Goal: Task Accomplishment & Management: Use online tool/utility

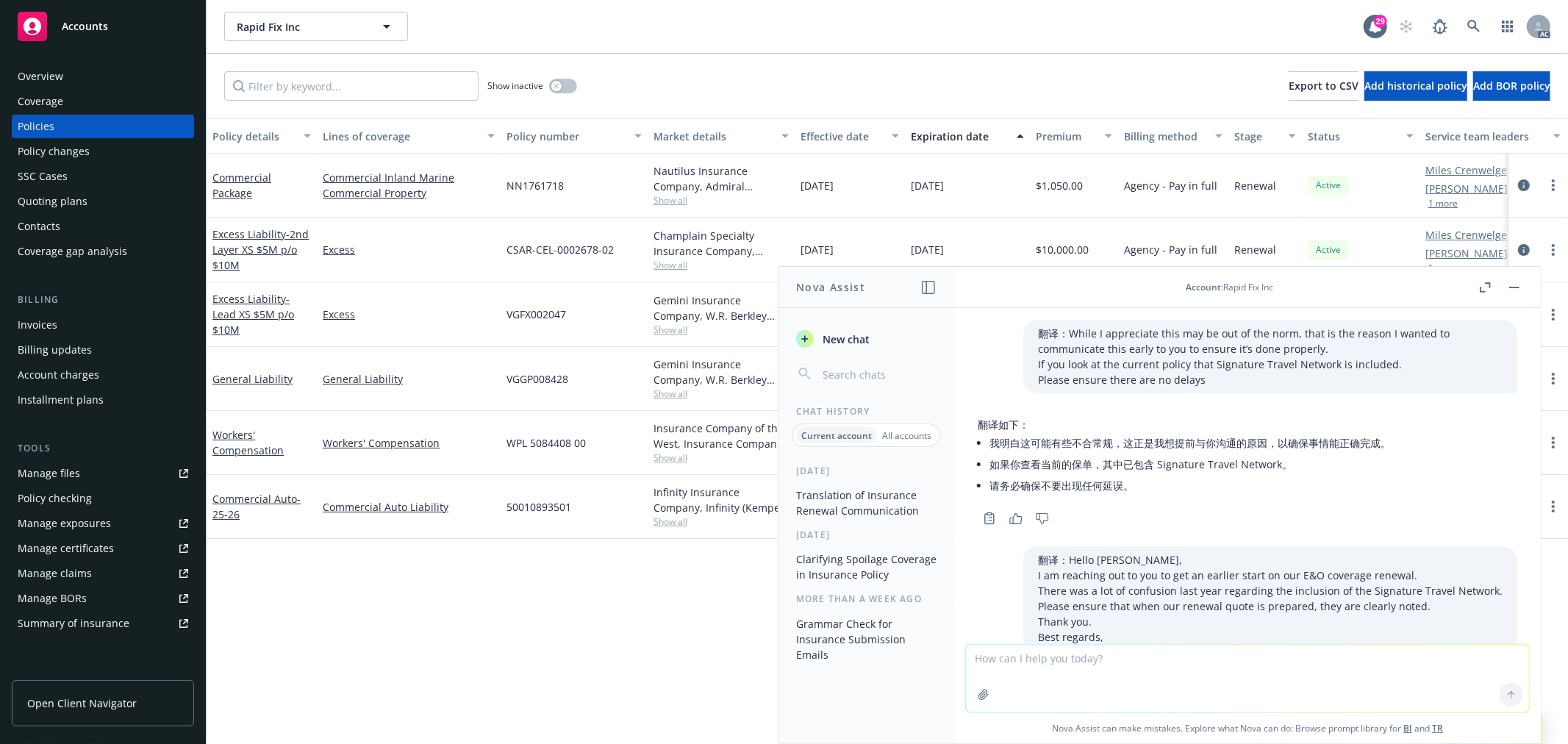
scroll to position [1715, 0]
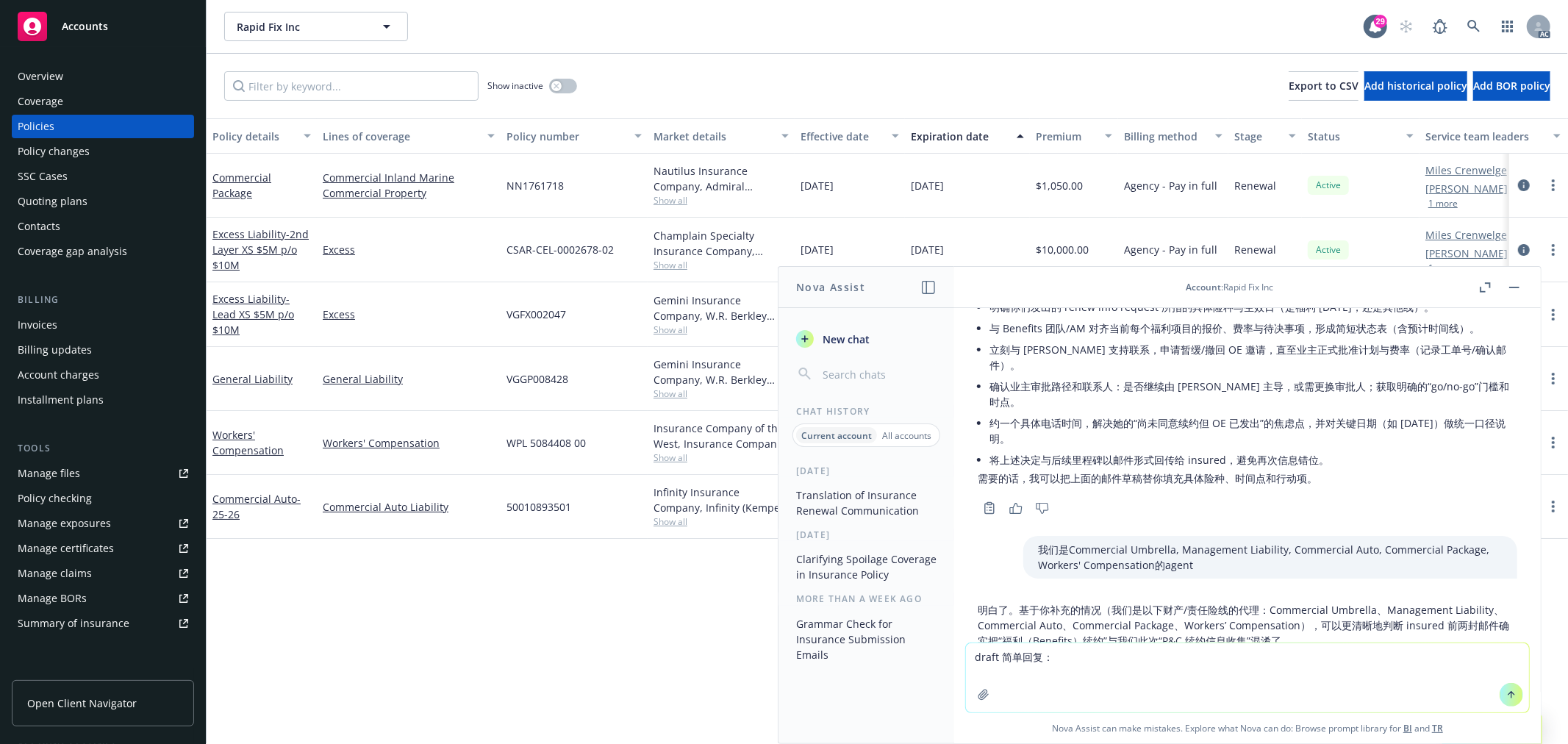
type textarea "draft 简单回复：Hi. Ive been traveling for a few days and will be home late [DATE] n…"
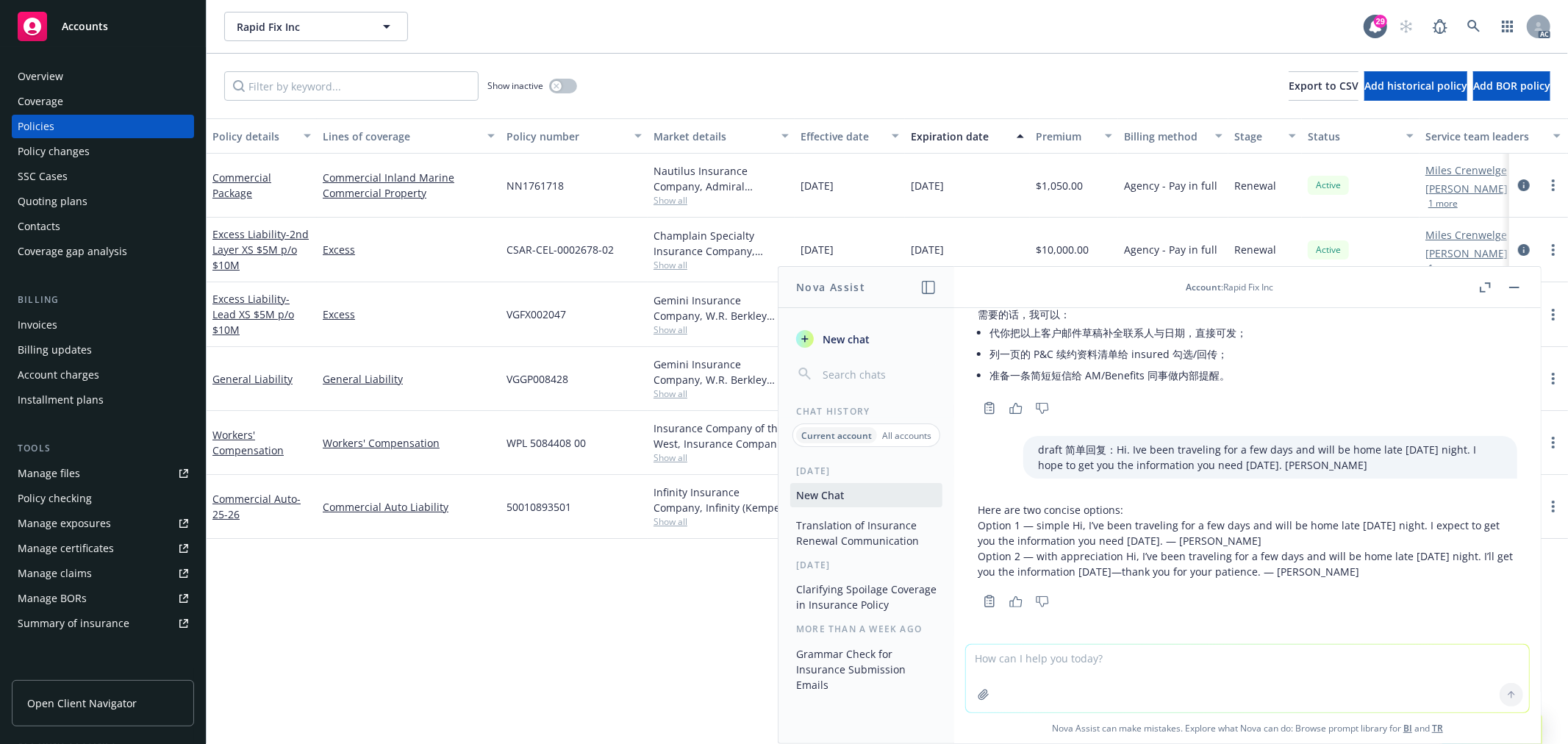
scroll to position [2724, 0]
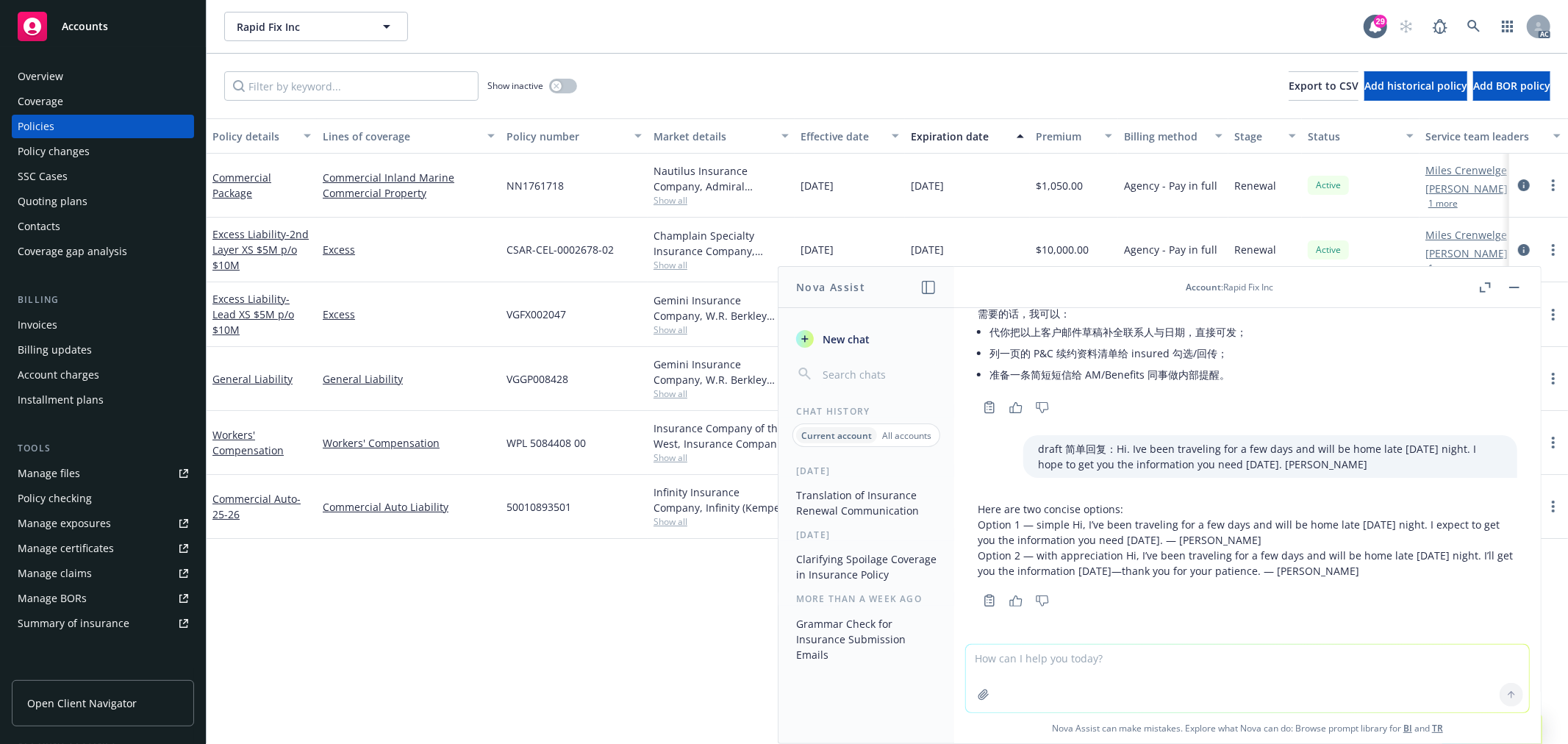
click at [1111, 668] on textarea at bounding box center [1247, 678] width 563 height 68
paste textarea "Hi. Ive been traveling for a few days and will be home late [DATE] night. I hop…"
drag, startPoint x: 1082, startPoint y: 447, endPoint x: 1052, endPoint y: 510, distance: 69.8
click at [1023, 449] on div "draft 简单回复：Hi. Ive been traveling for a few days and will be home late [DATE] n…" at bounding box center [1270, 456] width 494 height 43
copy p "draft 简单回复"
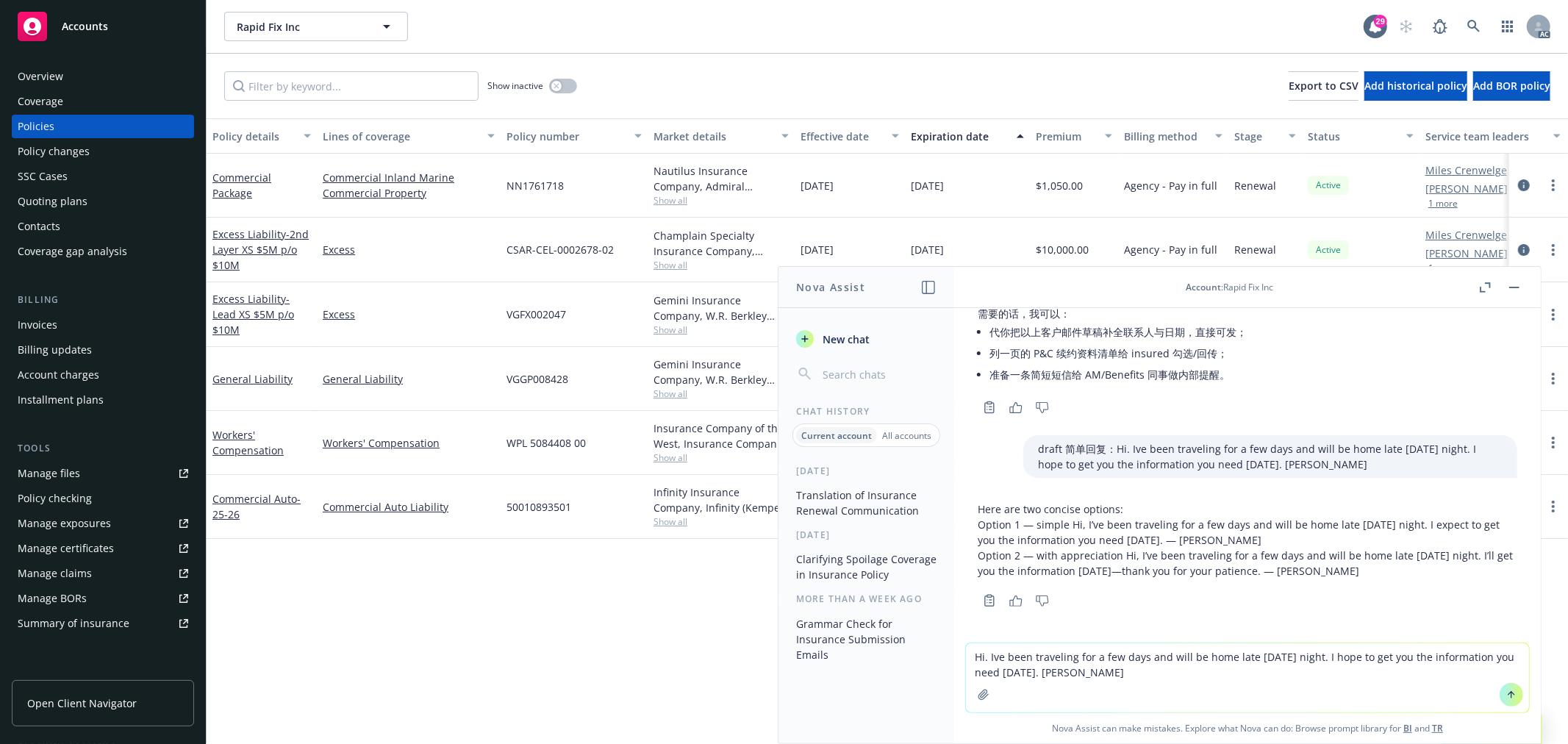
click at [1125, 678] on textarea "Hi. Ive been traveling for a few days and will be home late [DATE] night. I hop…" at bounding box center [1247, 677] width 563 height 69
paste textarea "draft 简单回复"
type textarea "Hi. Ive been traveling for a few days and will be home late [DATE] night. I hop…"
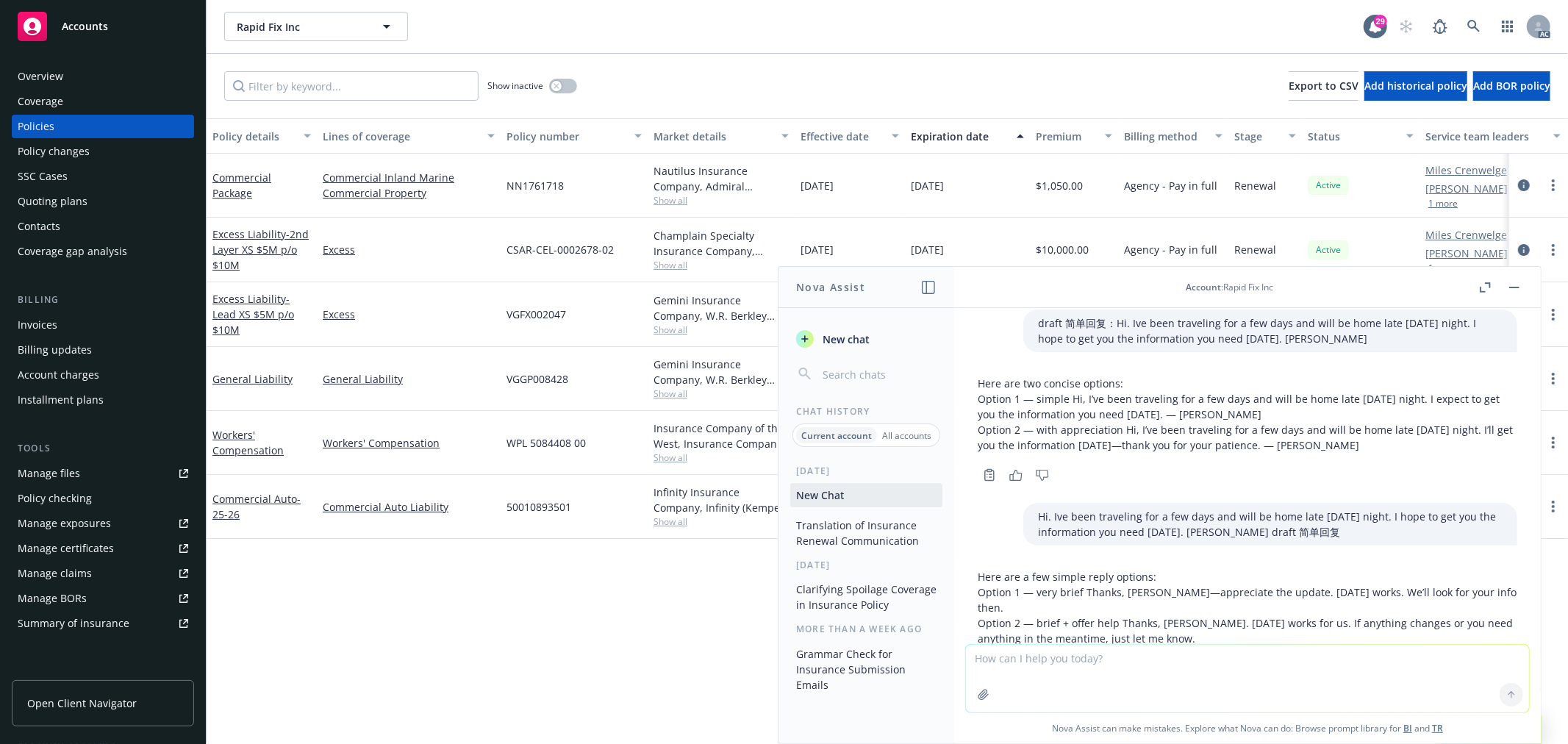
scroll to position [2949, 0]
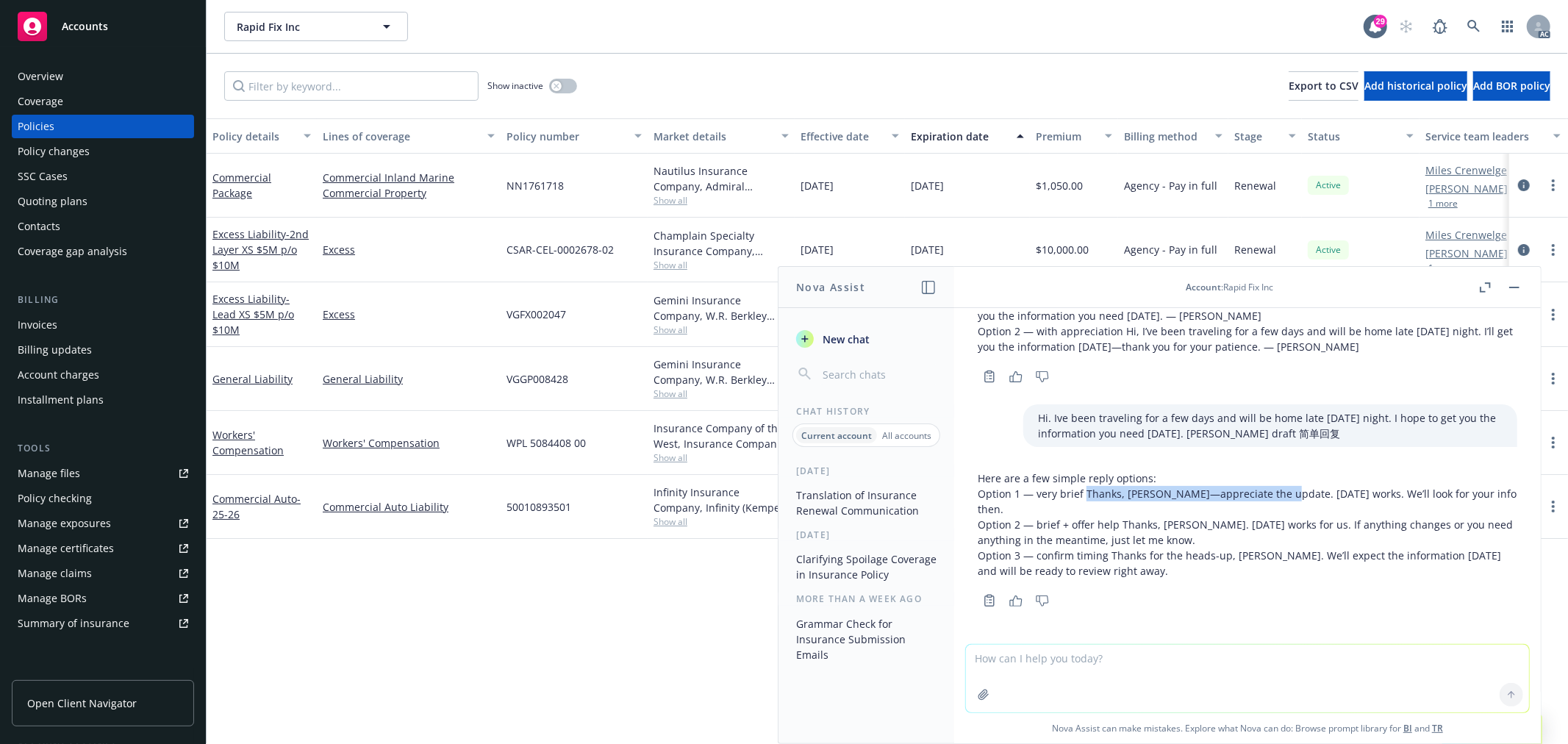
drag, startPoint x: 1085, startPoint y: 494, endPoint x: 1274, endPoint y: 493, distance: 189.0
click at [1274, 493] on p "Option 1 — very brief Thanks, [PERSON_NAME]—appreciate the update. [DATE] works…" at bounding box center [1247, 501] width 540 height 31
click at [1041, 501] on p "Option 1 — very brief Thanks, [PERSON_NAME]—appreciate the update. [DATE] works…" at bounding box center [1247, 501] width 540 height 31
copy p "Thanks, [PERSON_NAME]—appreciate the update. [DATE] works. We’ll look for your …"
click at [1179, 575] on p "Option 3 — confirm timing Thanks for the heads-up, [PERSON_NAME]. We’ll expect …" at bounding box center [1247, 563] width 540 height 31
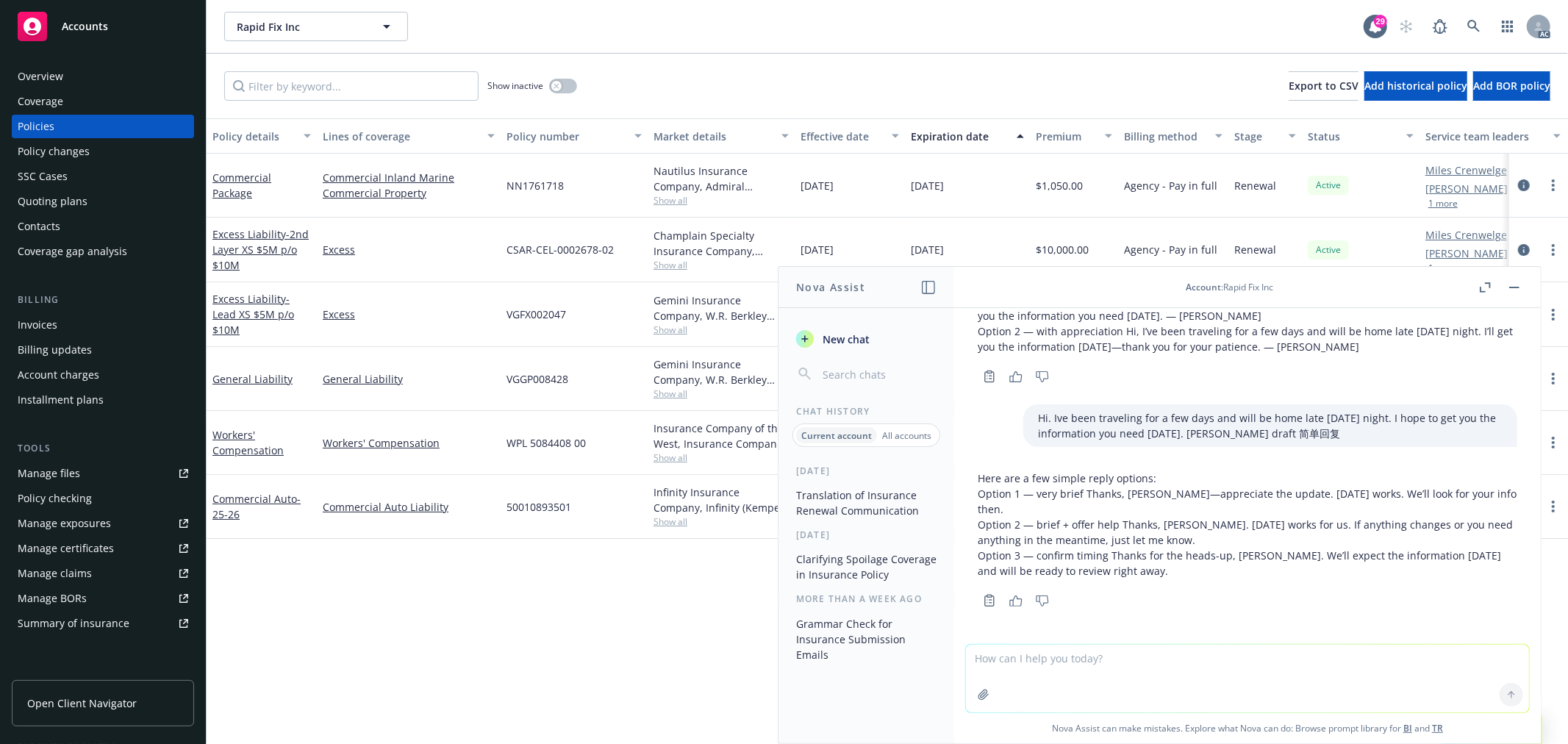
click at [1179, 560] on p "Option 3 — confirm timing Thanks for the heads-up, [PERSON_NAME]. We’ll expect …" at bounding box center [1247, 563] width 540 height 31
click at [1149, 641] on div at bounding box center [1247, 637] width 563 height 17
click at [1153, 657] on textarea at bounding box center [1247, 678] width 563 height 68
type textarea "口语一点"
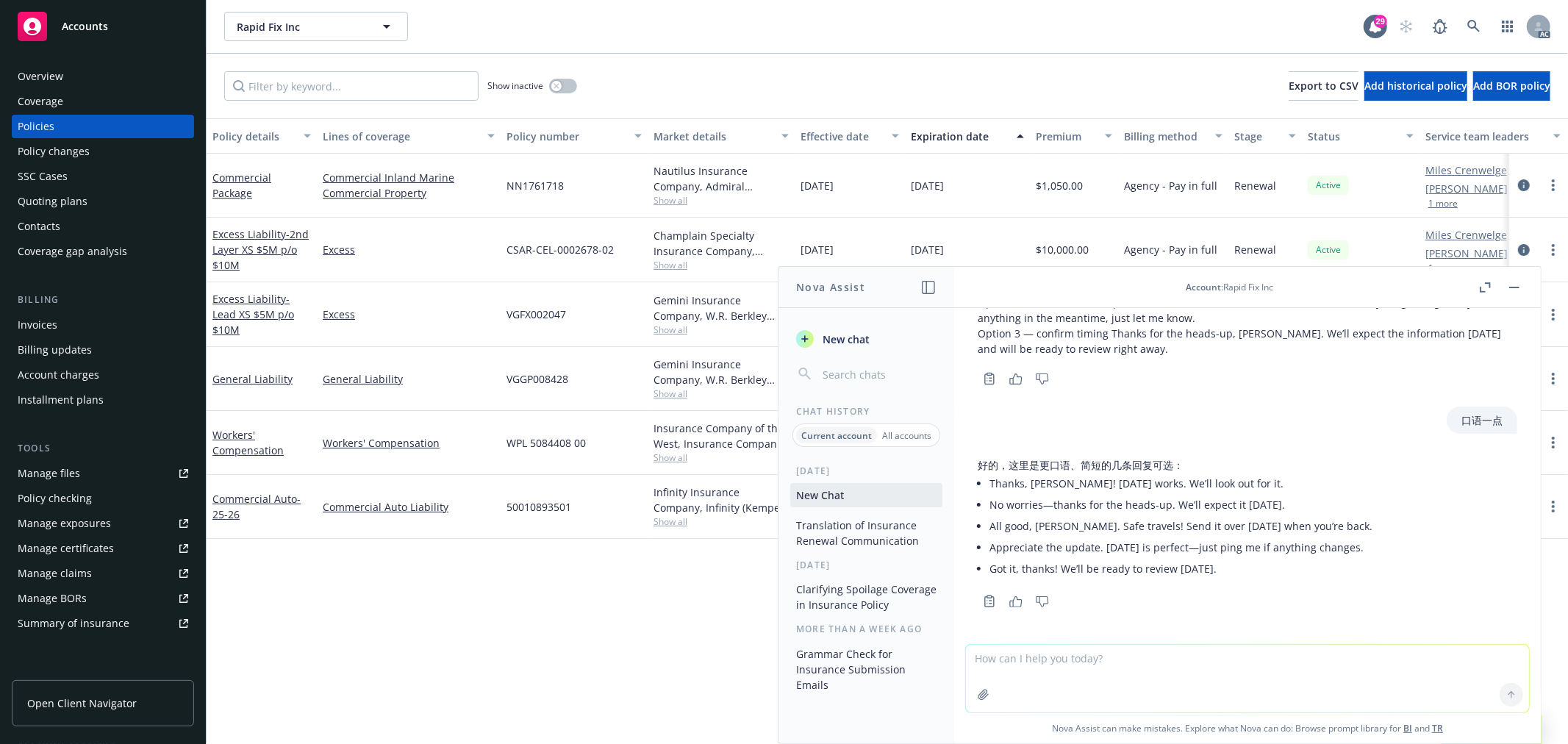
scroll to position [3171, 0]
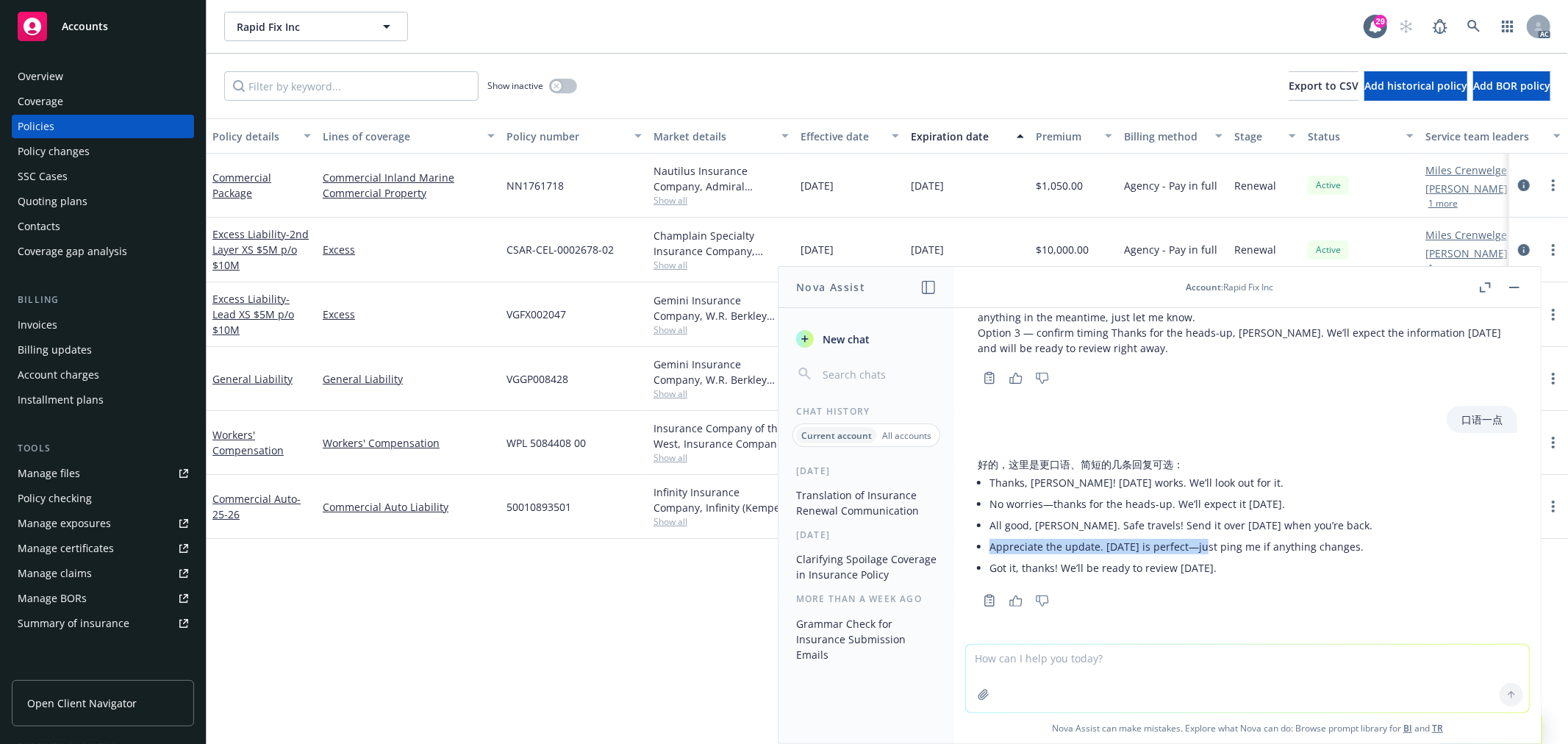
drag, startPoint x: 990, startPoint y: 546, endPoint x: 1207, endPoint y: 544, distance: 217.0
click at [1207, 544] on li "Appreciate the update. [DATE] is perfect—just ping me if anything changes." at bounding box center [1180, 546] width 383 height 21
click at [1153, 571] on li "Got it, thanks! We’ll be ready to review [DATE]." at bounding box center [1180, 568] width 383 height 21
drag, startPoint x: 991, startPoint y: 481, endPoint x: 1314, endPoint y: 483, distance: 323.0
click at [1314, 483] on li "Thanks, [PERSON_NAME]! [DATE] works. We’ll look out for it." at bounding box center [1180, 482] width 383 height 21
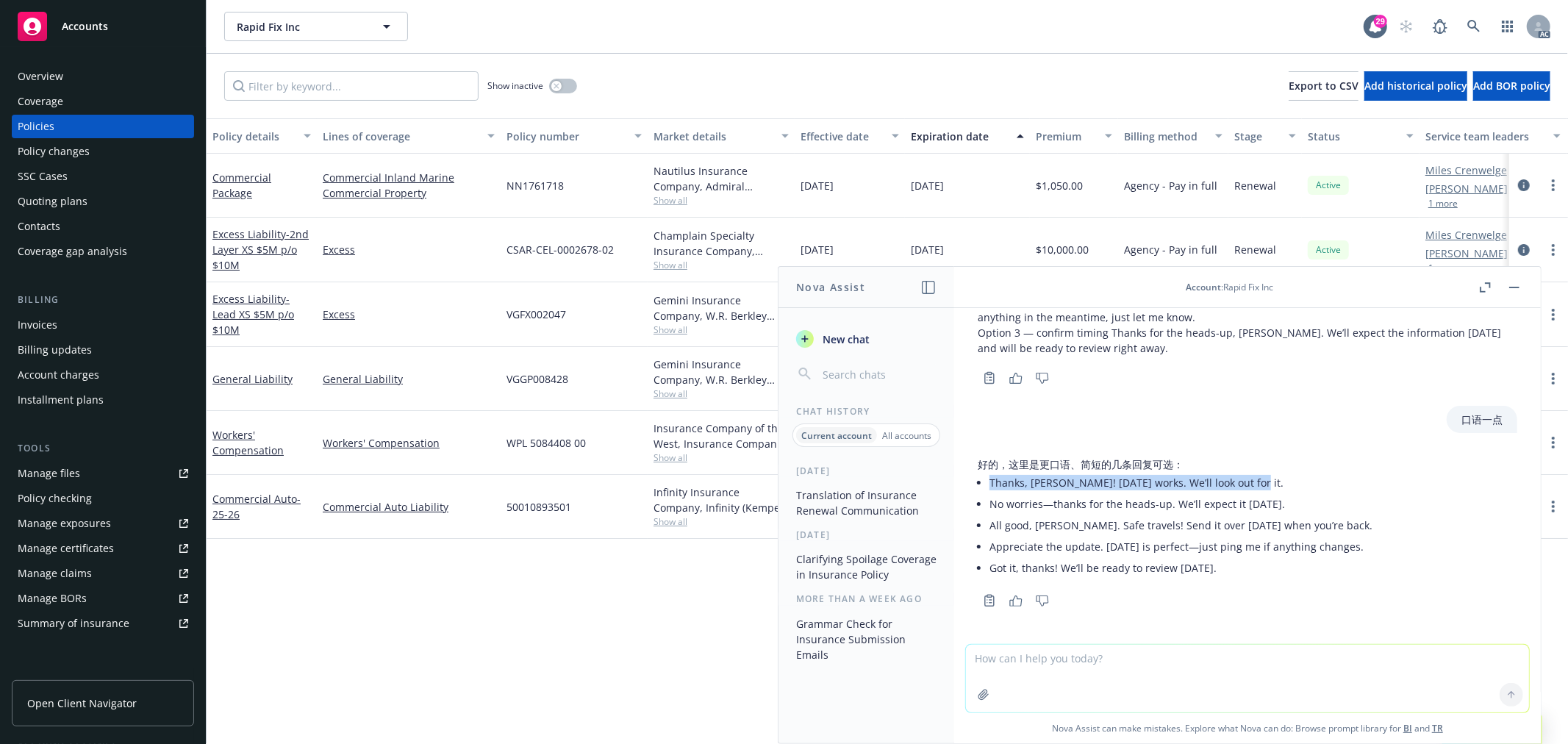
copy li "Thanks, [PERSON_NAME]! [DATE] works. We’ll look out for it."
click at [1104, 560] on li "Got it, thanks! We’ll be ready to review [DATE]." at bounding box center [1180, 568] width 383 height 21
drag, startPoint x: 989, startPoint y: 546, endPoint x: 1207, endPoint y: 541, distance: 218.1
click at [1207, 541] on li "Appreciate the update. [DATE] is perfect—just ping me if anything changes." at bounding box center [1180, 546] width 383 height 21
click at [1090, 526] on li "All good, [PERSON_NAME]. Safe travels! Send it over [DATE] when you’re back." at bounding box center [1180, 525] width 383 height 21
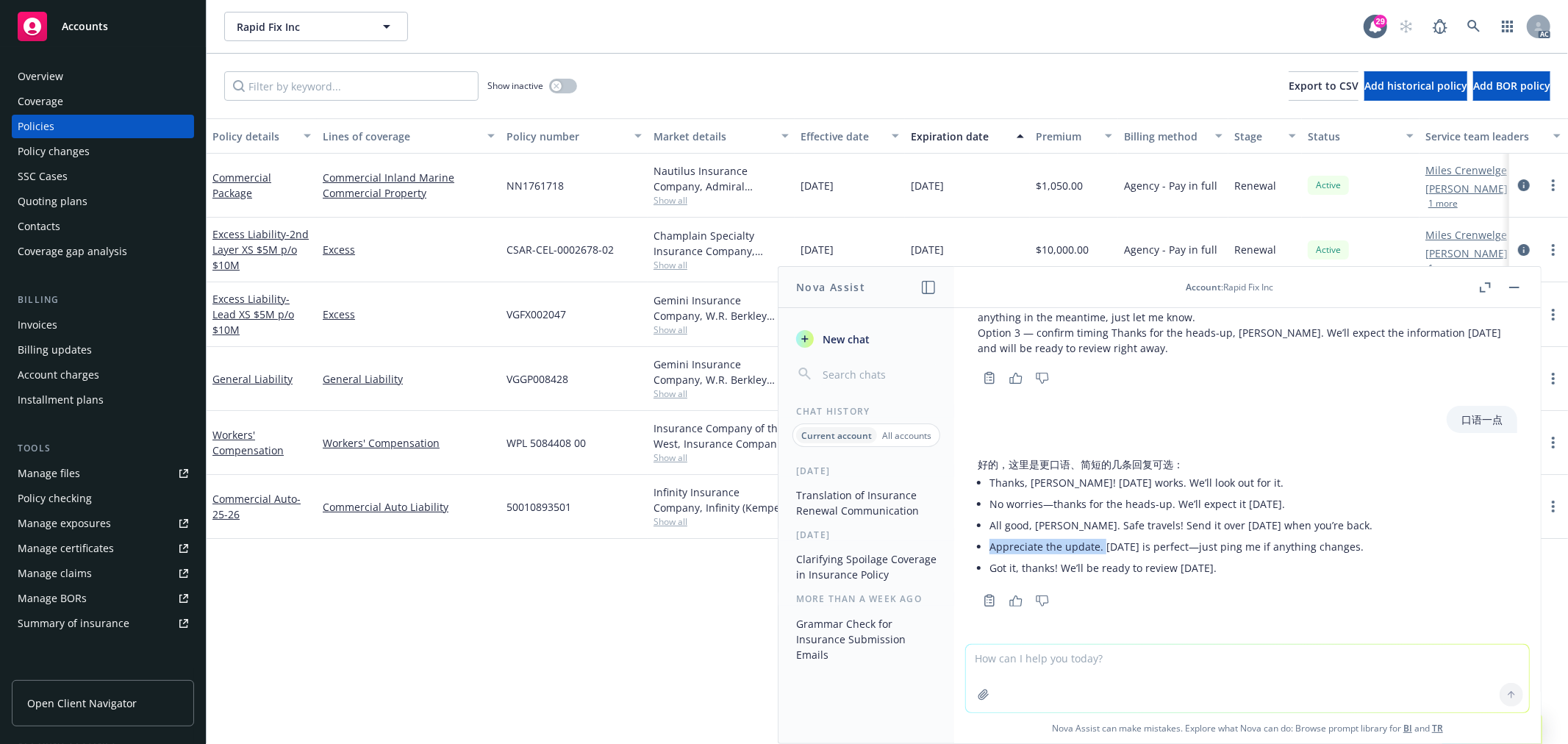
drag, startPoint x: 988, startPoint y: 545, endPoint x: 1101, endPoint y: 542, distance: 113.0
click at [1101, 542] on li "Appreciate the update. [DATE] is perfect—just ping me if anything changes." at bounding box center [1180, 546] width 383 height 21
click at [1119, 485] on li "Thanks, [PERSON_NAME]! [DATE] works. We’ll look out for it." at bounding box center [1180, 482] width 383 height 21
click at [1125, 498] on li "No worries—thanks for the heads-up. We’ll expect it [DATE]." at bounding box center [1180, 504] width 383 height 21
drag, startPoint x: 1300, startPoint y: 500, endPoint x: 1055, endPoint y: 500, distance: 245.0
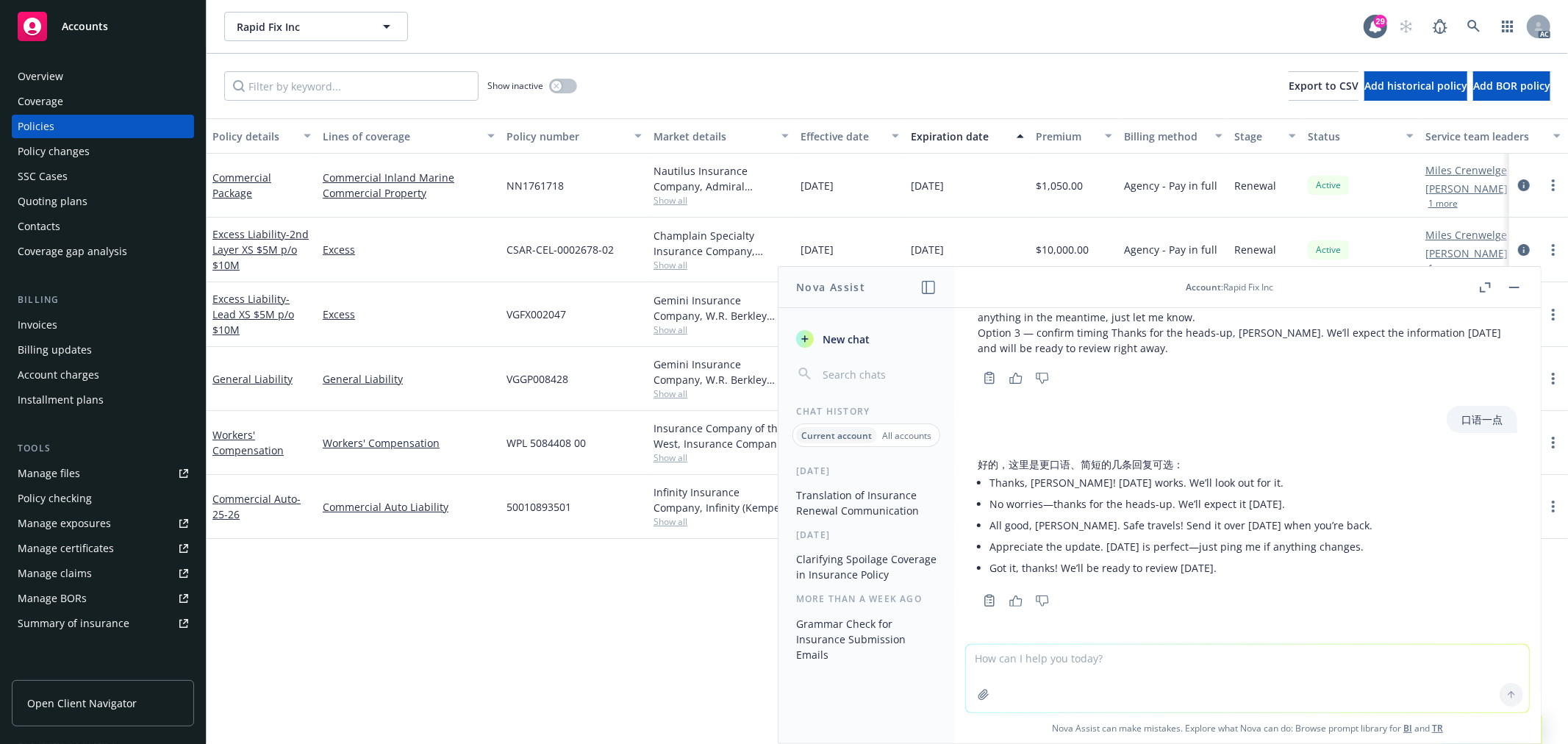
click at [1055, 500] on li "No worries—thanks for the heads-up. We’ll expect it [DATE]." at bounding box center [1180, 504] width 383 height 21
click at [1023, 504] on li "No worries—thanks for the heads-up. We’ll expect it [DATE]." at bounding box center [1180, 504] width 383 height 21
drag, startPoint x: 1265, startPoint y: 571, endPoint x: 988, endPoint y: 474, distance: 293.5
click at [989, 474] on ul "Thanks, [PERSON_NAME]! [DATE] works. We’ll look out for it. No worries—thanks f…" at bounding box center [1180, 525] width 383 height 107
copy ul "Thanks, [PERSON_NAME]! [DATE] works. We’ll look out for it. No worries—thanks f…"
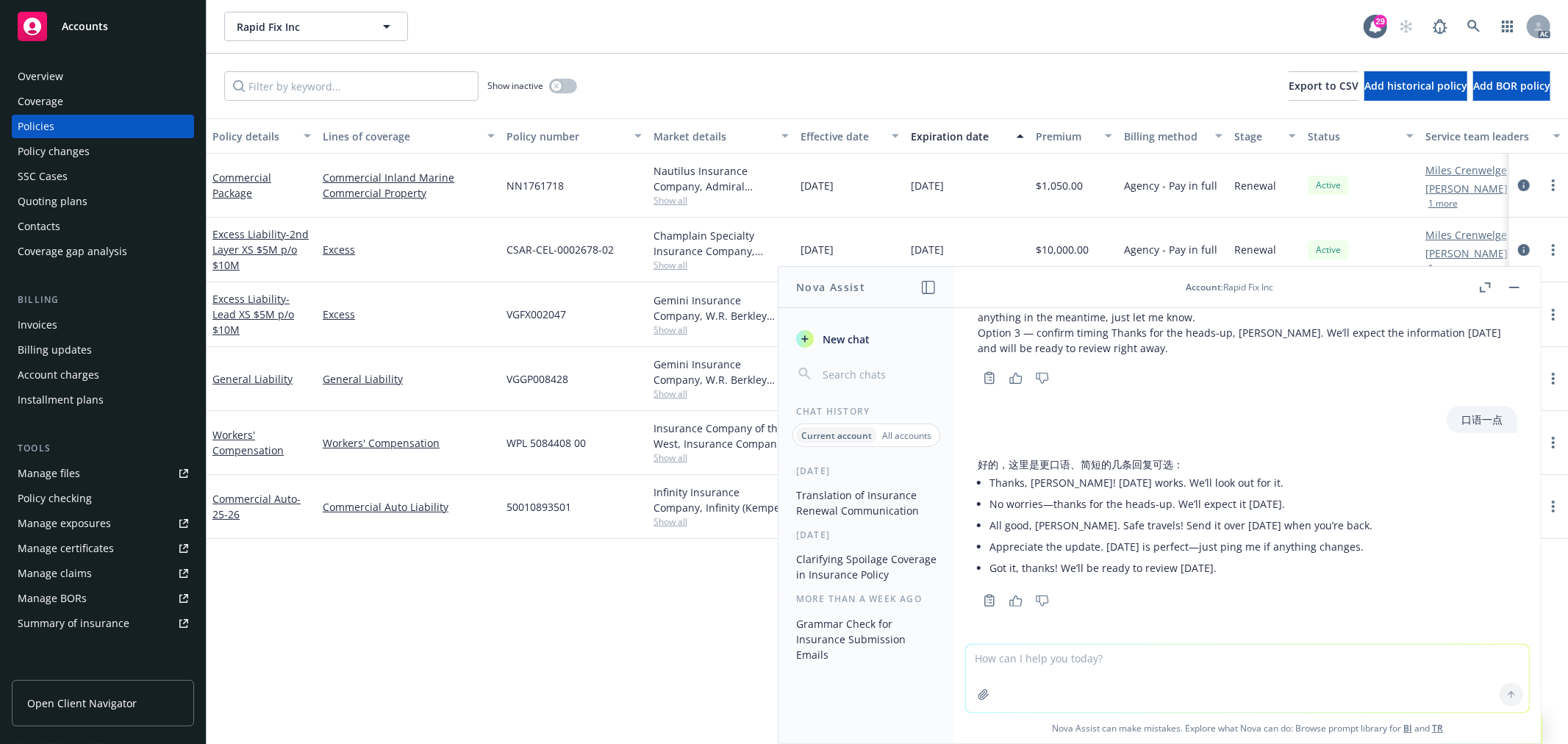
click at [1071, 539] on li "Appreciate the update. [DATE] is perfect—just ping me if anything changes." at bounding box center [1180, 546] width 383 height 21
drag, startPoint x: 990, startPoint y: 546, endPoint x: 1094, endPoint y: 545, distance: 104.0
click at [1094, 545] on li "Appreciate the update. [DATE] is perfect—just ping me if anything changes." at bounding box center [1180, 546] width 383 height 21
copy li "Appreciate the update"
click at [1064, 666] on textarea at bounding box center [1247, 678] width 563 height 68
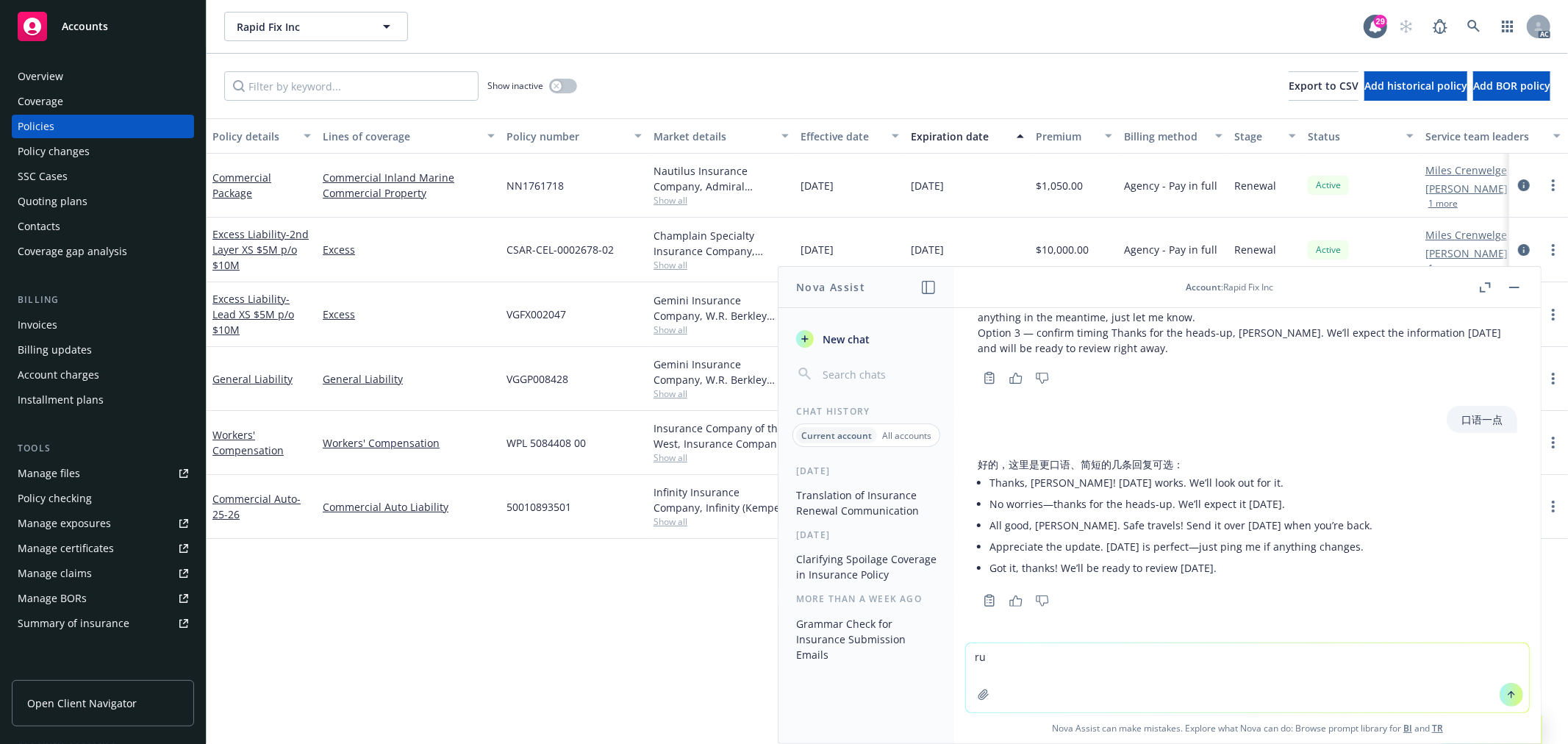
type textarea "r"
paste textarea "the insured noted that he ​filled out what he could using cellphone and asked u…"
type textarea "润色：the insured noted that he ​filled out what he could using cellphone and aske…"
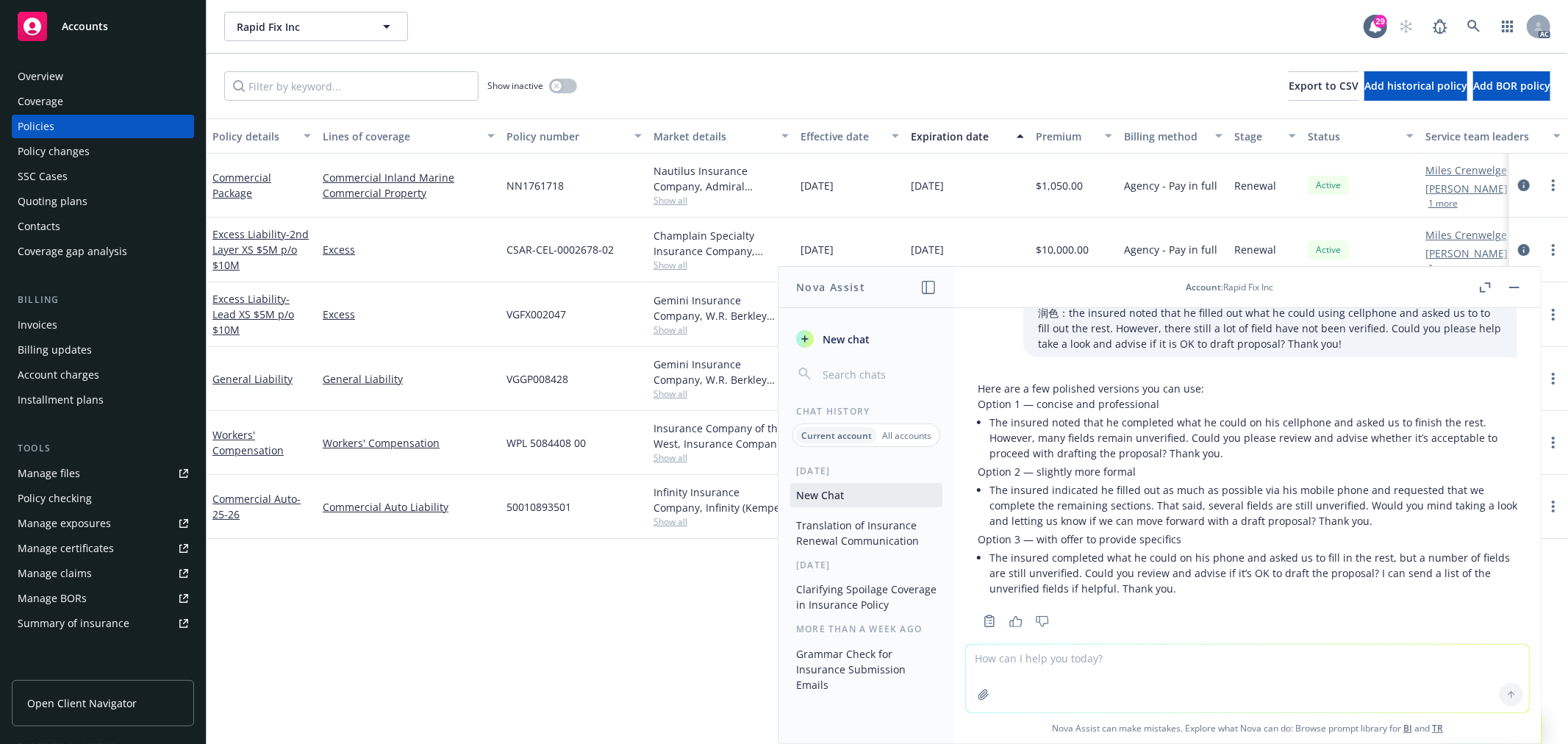
scroll to position [3521, 0]
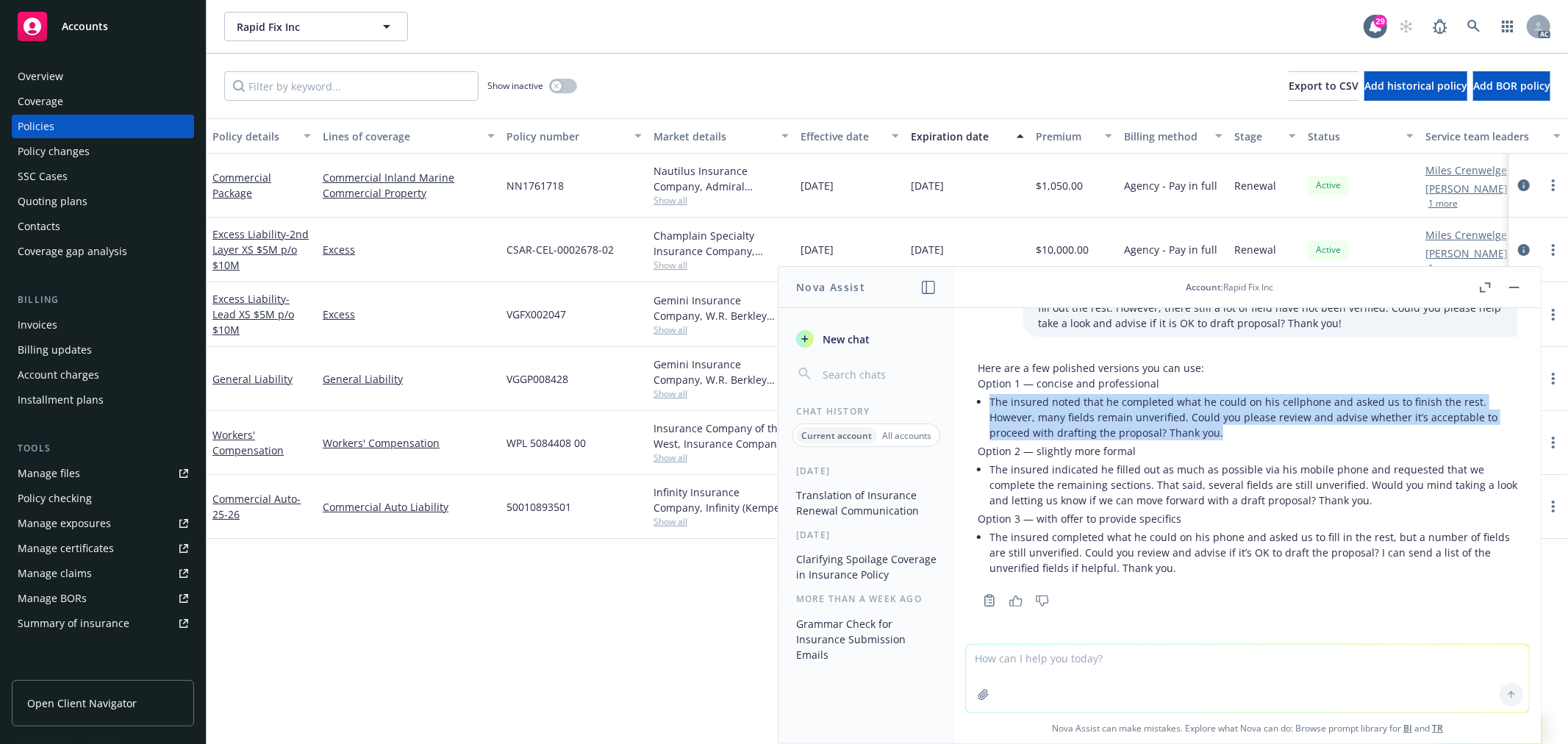
drag, startPoint x: 1217, startPoint y: 431, endPoint x: 988, endPoint y: 403, distance: 230.7
click at [989, 403] on li "The insured noted that he completed what he could on his cellphone and asked us…" at bounding box center [1253, 418] width 528 height 52
copy li "The insured noted that he completed what he could on his cellphone and asked us…"
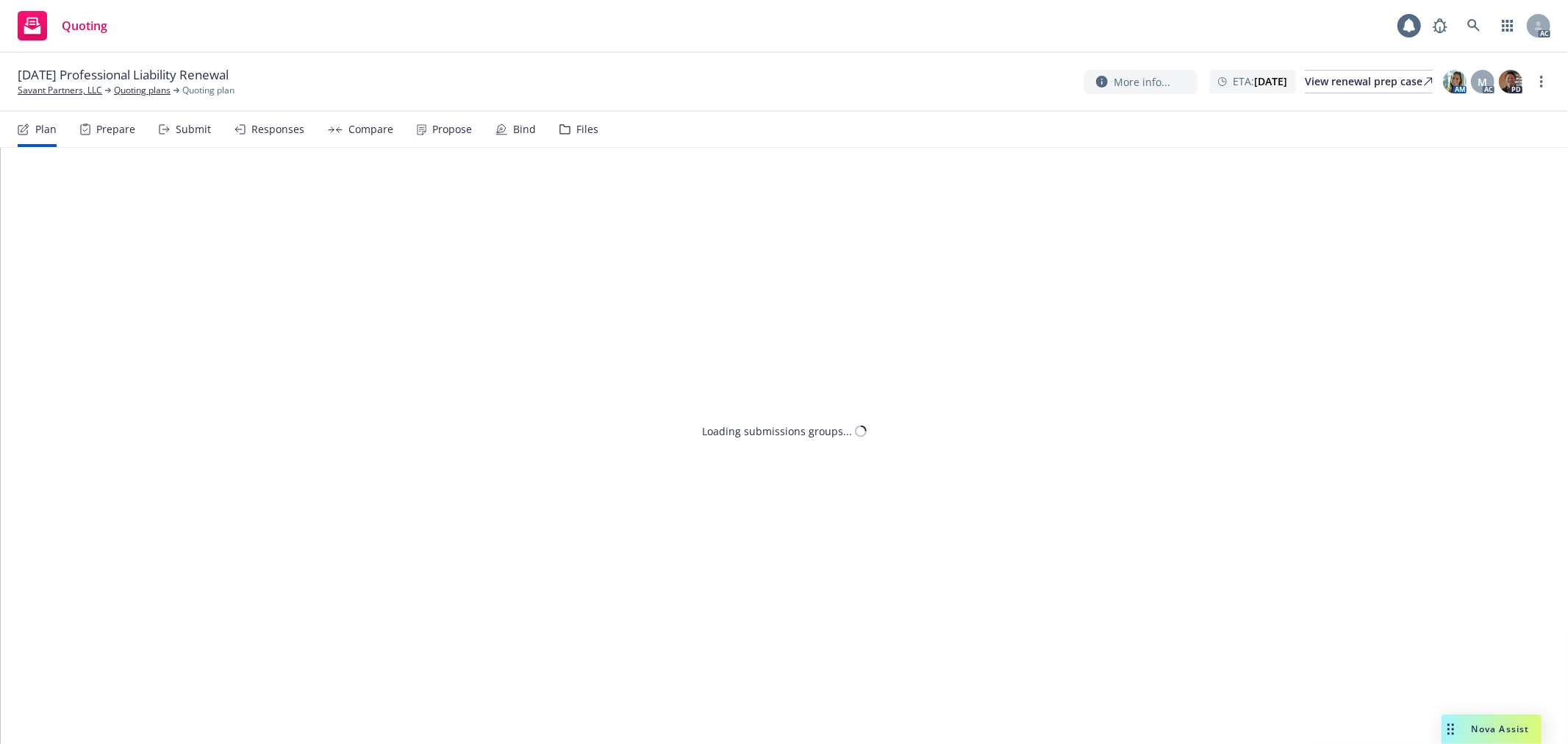
click at [194, 123] on div "Submit" at bounding box center [193, 129] width 35 height 12
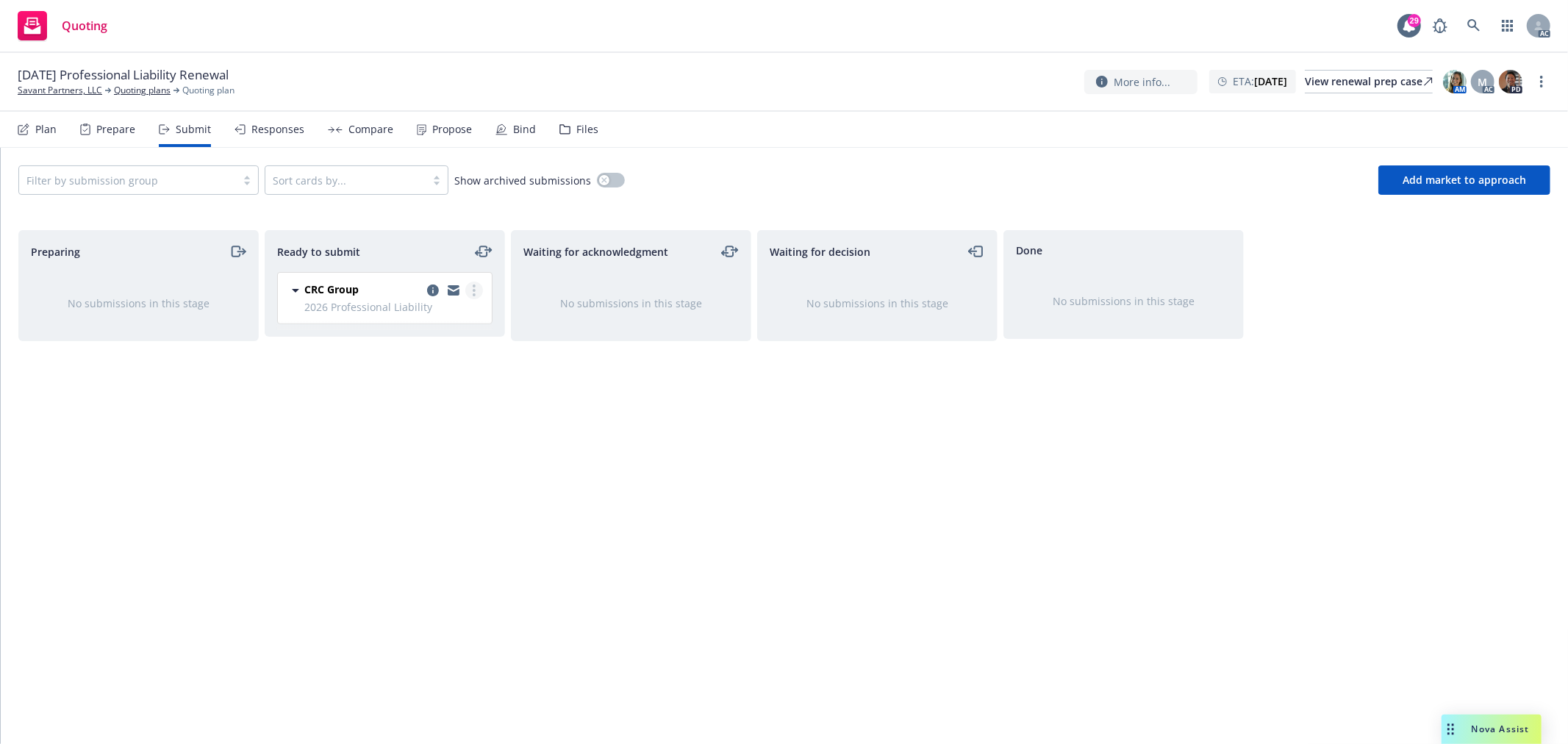
click at [474, 288] on circle "more" at bounding box center [474, 286] width 3 height 3
click at [430, 353] on span "Log acknowledgement" at bounding box center [407, 350] width 144 height 14
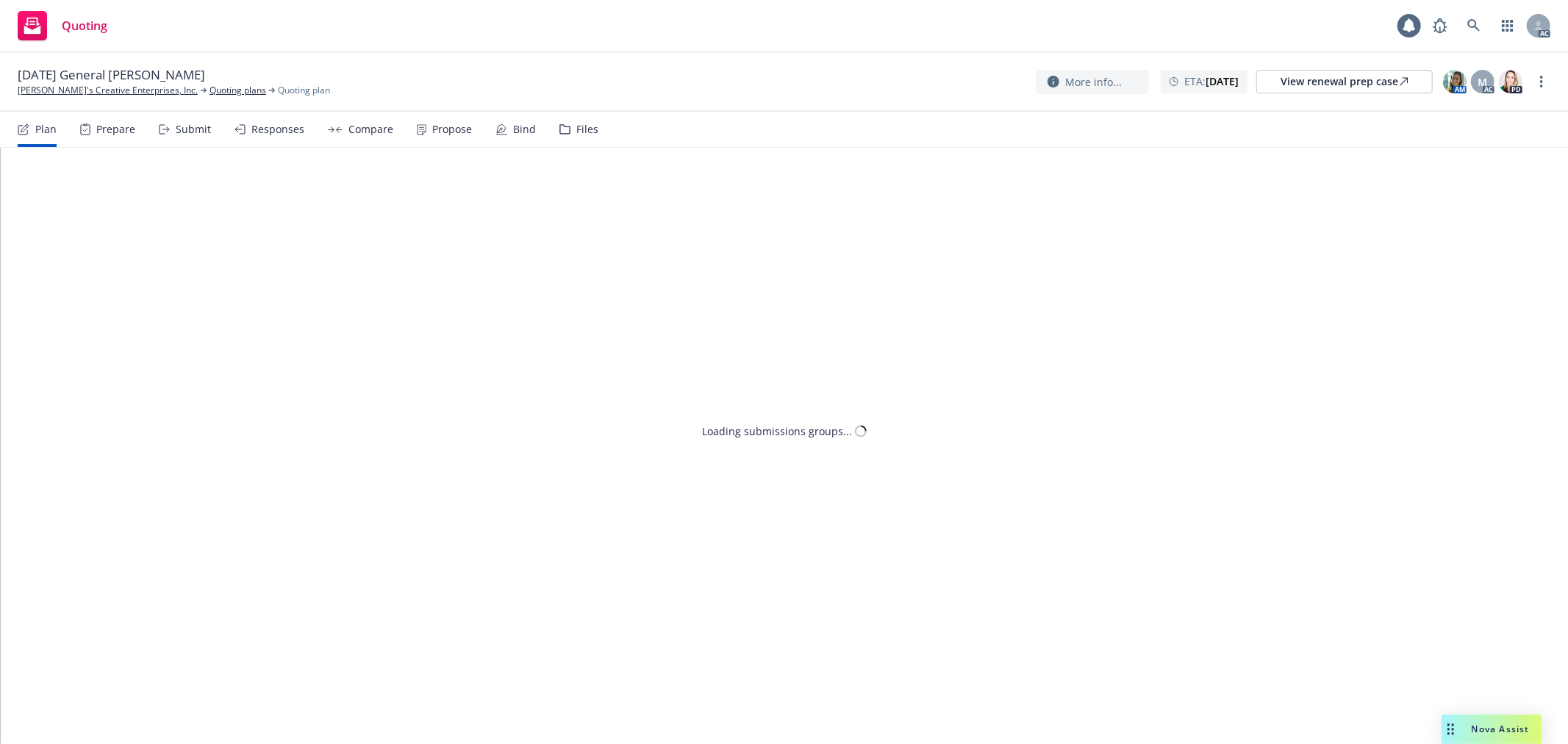
click at [187, 126] on div "Submit" at bounding box center [193, 129] width 35 height 12
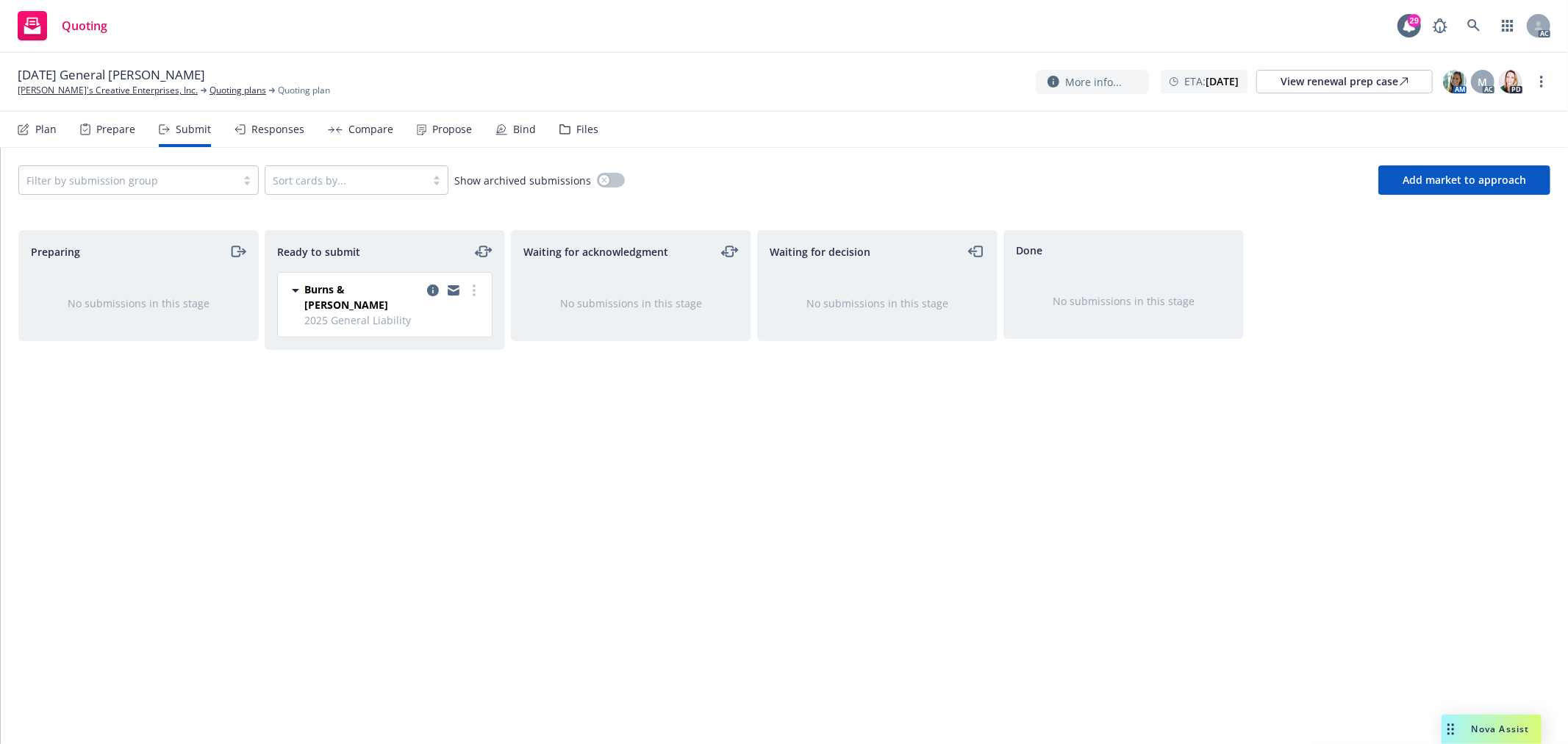
click at [463, 294] on div at bounding box center [454, 297] width 59 height 31
click at [473, 294] on circle "more" at bounding box center [474, 294] width 3 height 3
click at [447, 341] on link "Log acknowledgement" at bounding box center [409, 351] width 147 height 29
